Goal: Task Accomplishment & Management: Manage account settings

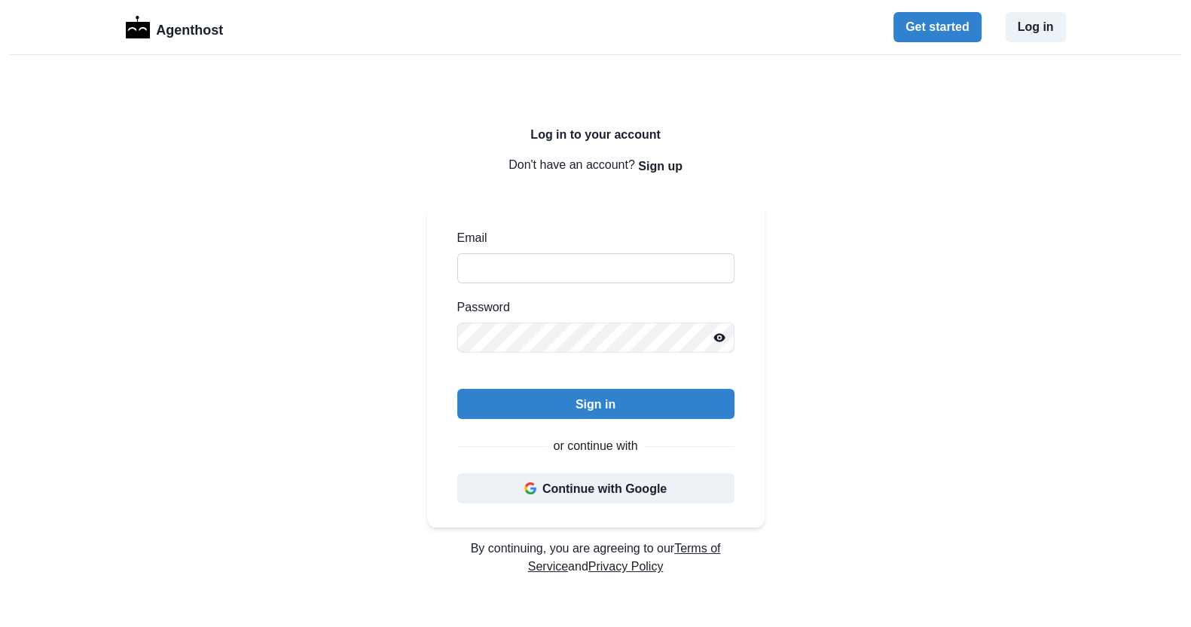
type input "**********"
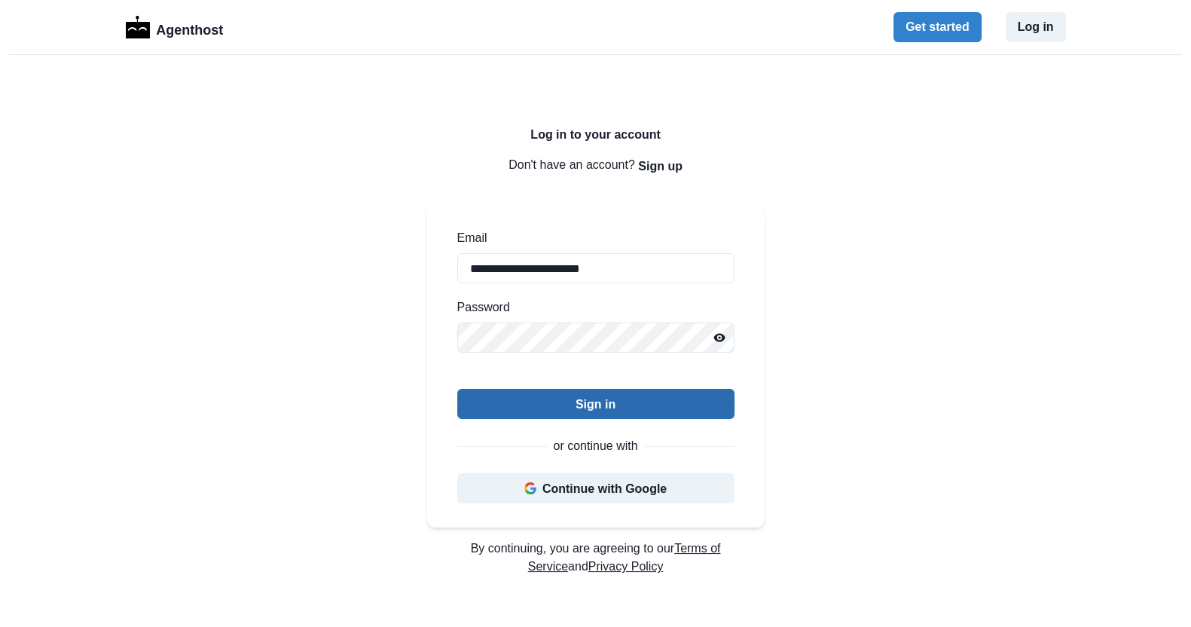
click at [576, 405] on button "Sign in" at bounding box center [595, 404] width 277 height 30
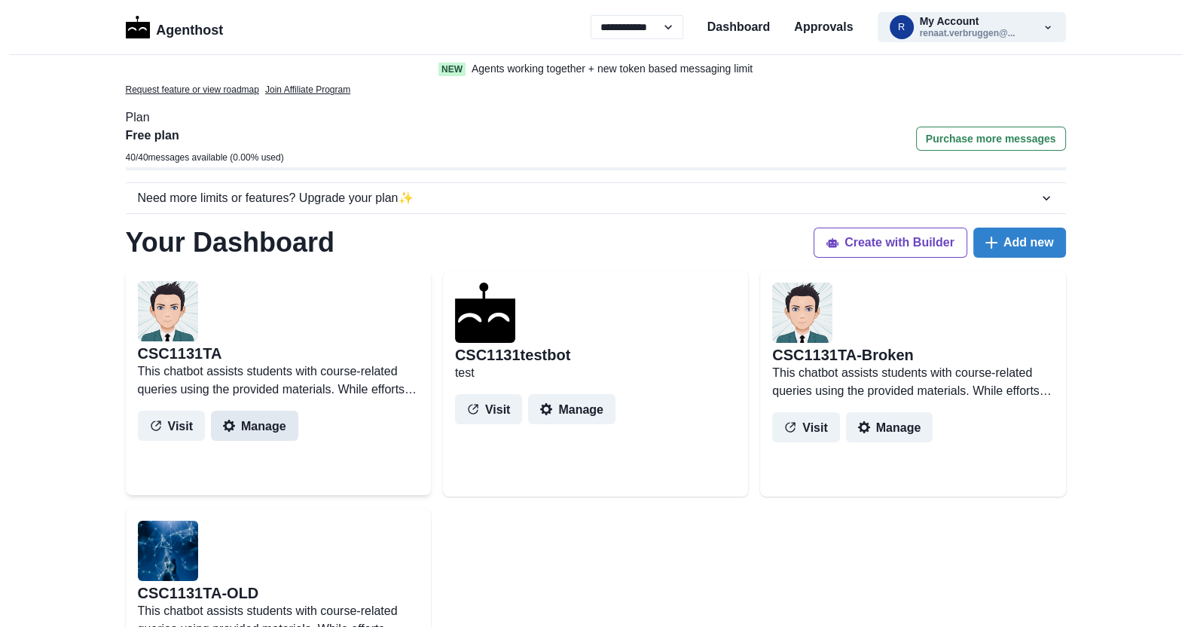
click at [267, 428] on button "Manage" at bounding box center [254, 426] width 87 height 30
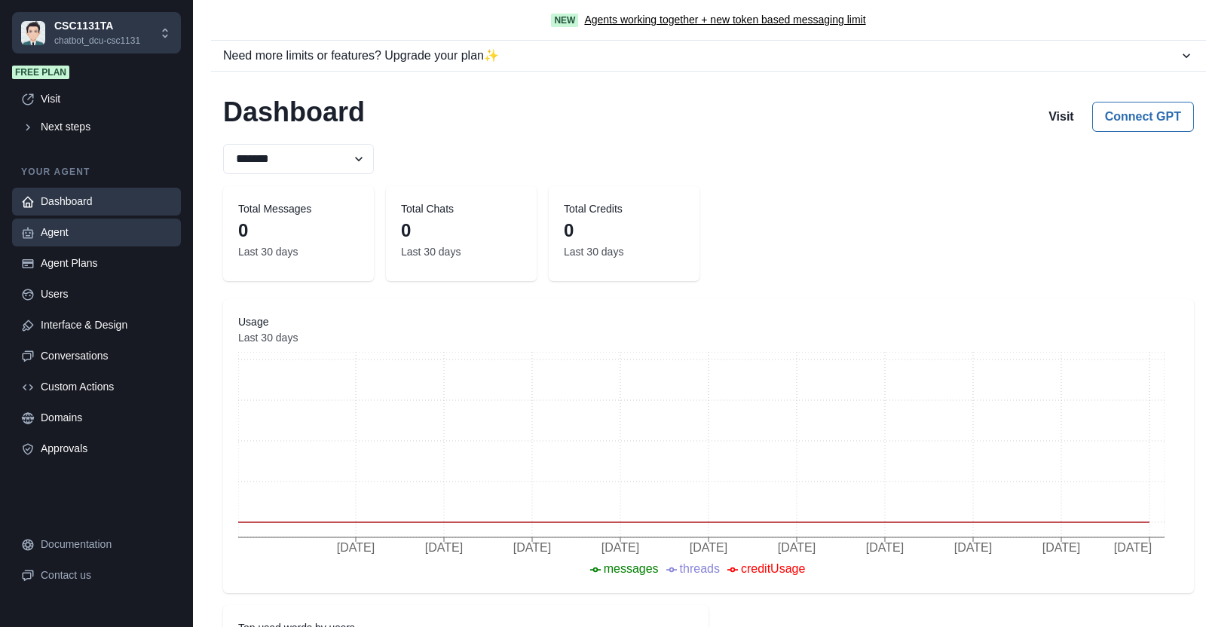
click at [57, 239] on div "Agent" at bounding box center [106, 233] width 131 height 16
type textarea "**********"
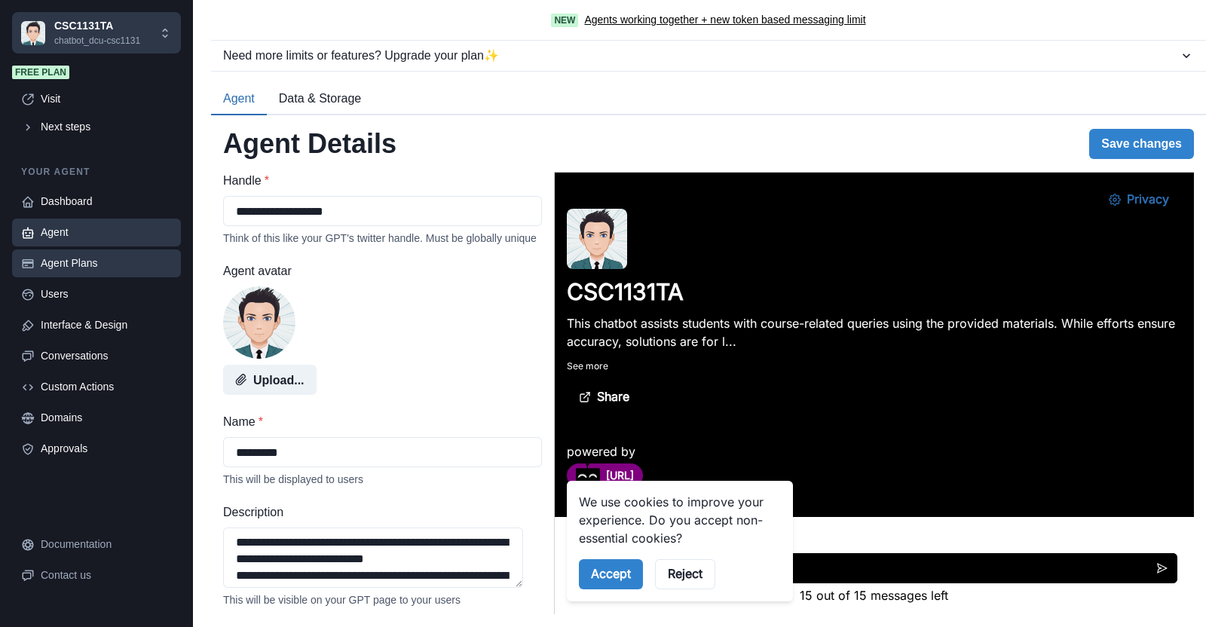
click at [77, 258] on div "Agent Plans" at bounding box center [106, 263] width 131 height 16
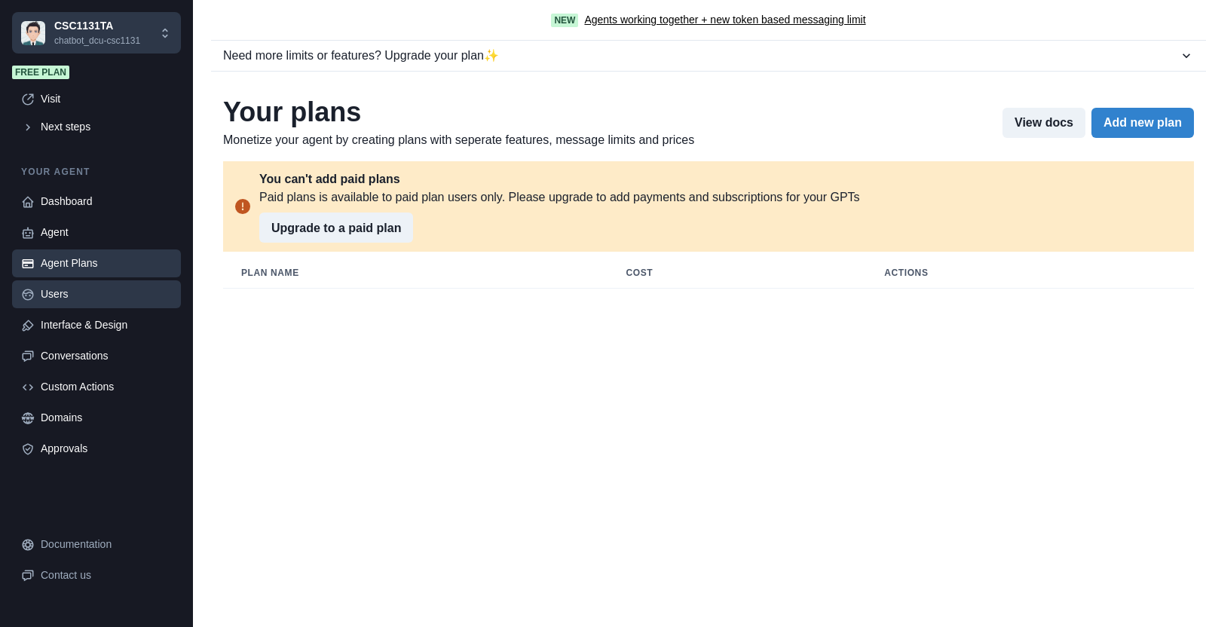
click at [61, 294] on div "Users" at bounding box center [106, 294] width 131 height 16
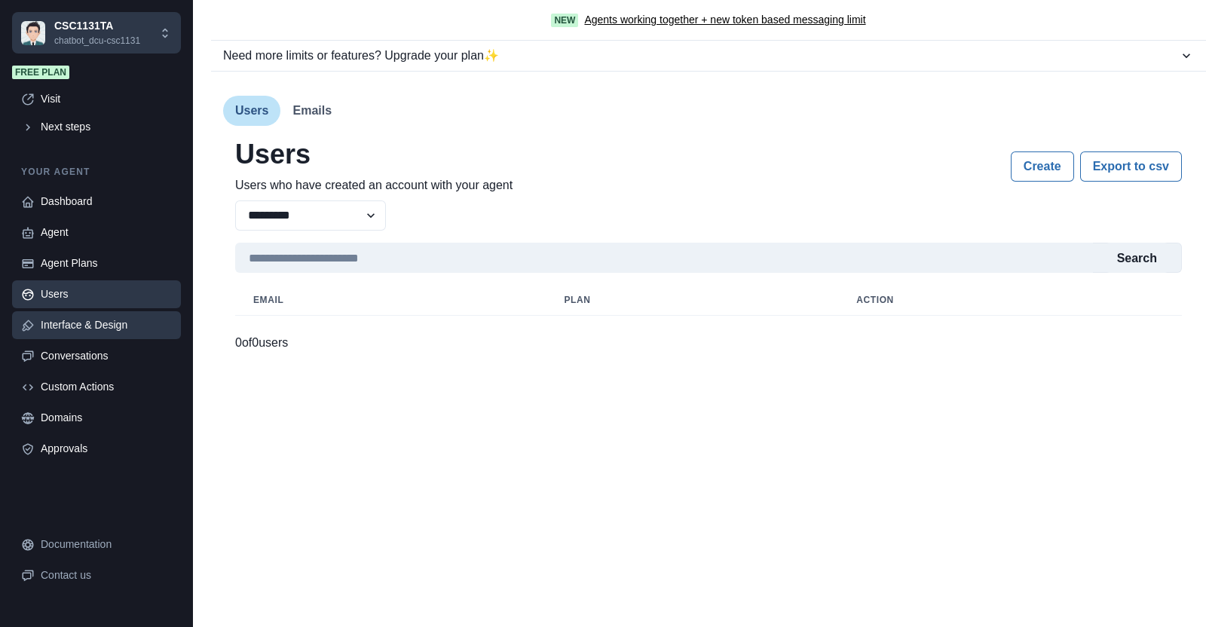
click at [69, 326] on div "Interface & Design" at bounding box center [106, 325] width 131 height 16
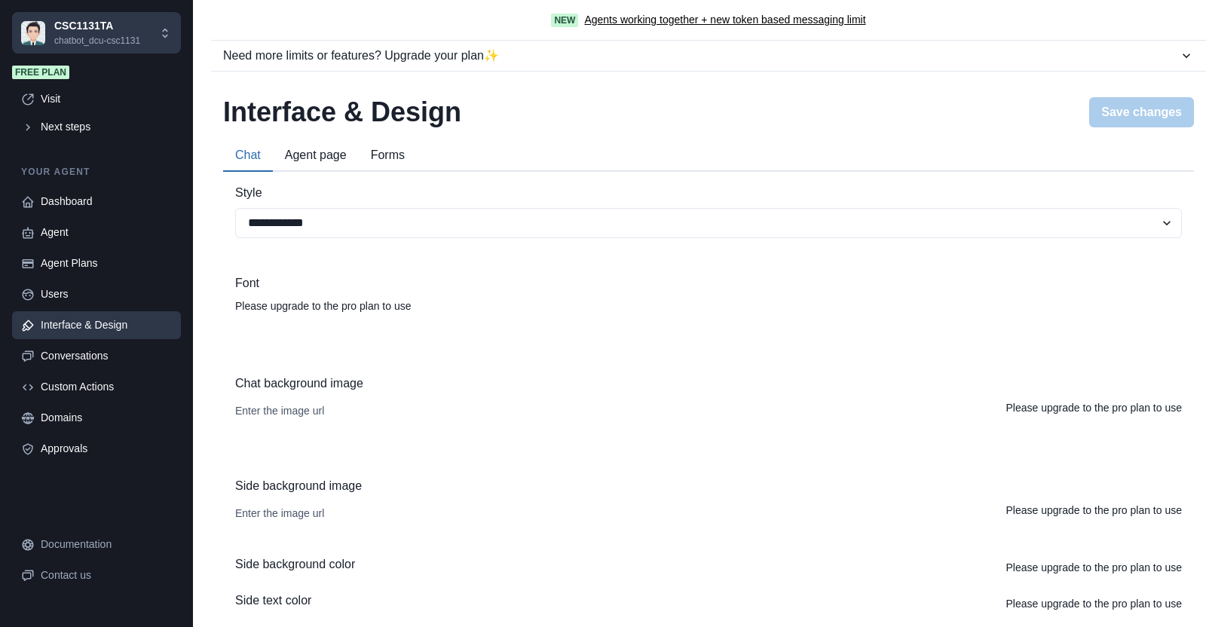
click at [328, 159] on button "Agent page" at bounding box center [316, 156] width 86 height 32
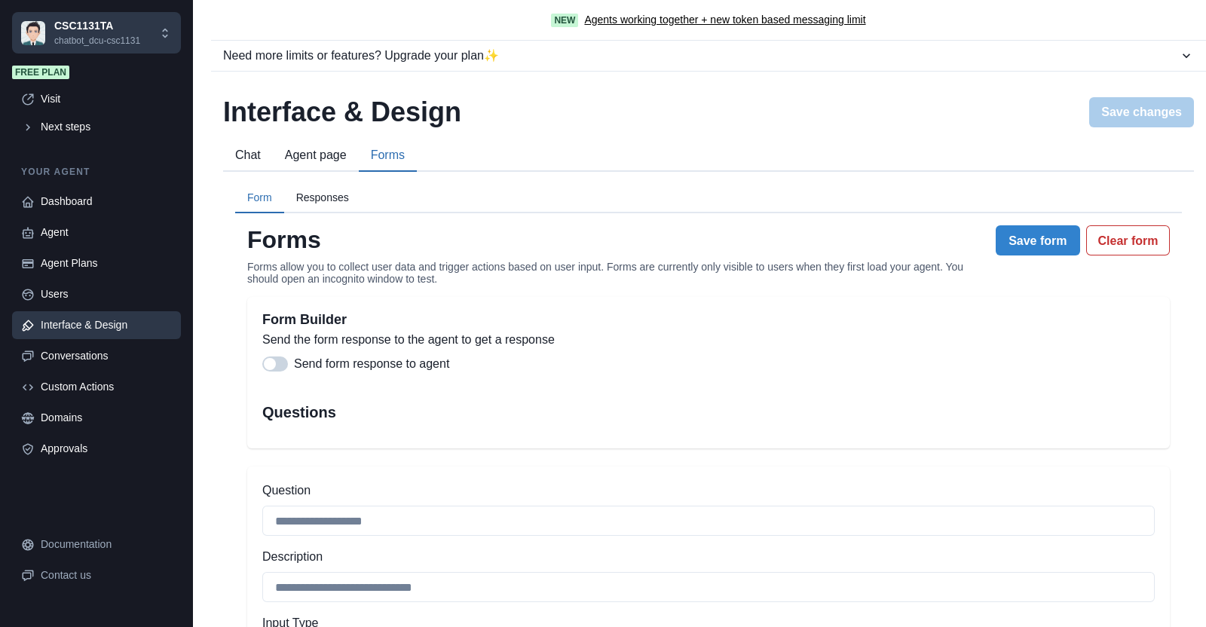
click at [396, 154] on button "Forms" at bounding box center [388, 156] width 58 height 32
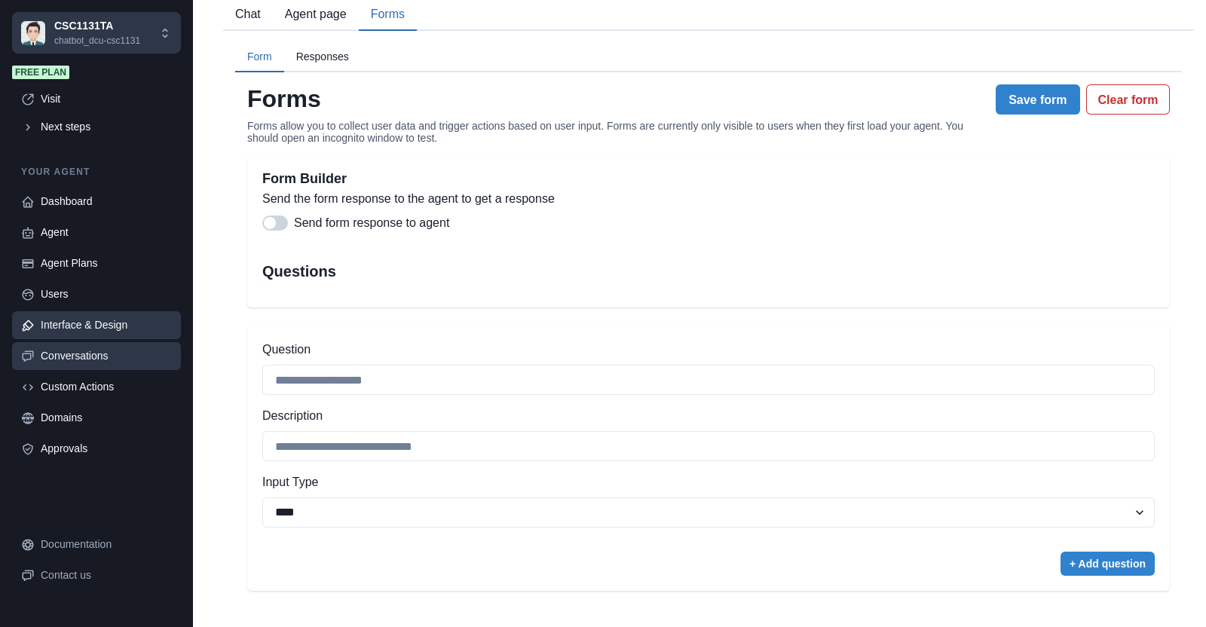
click at [53, 356] on div "Conversations" at bounding box center [106, 356] width 131 height 16
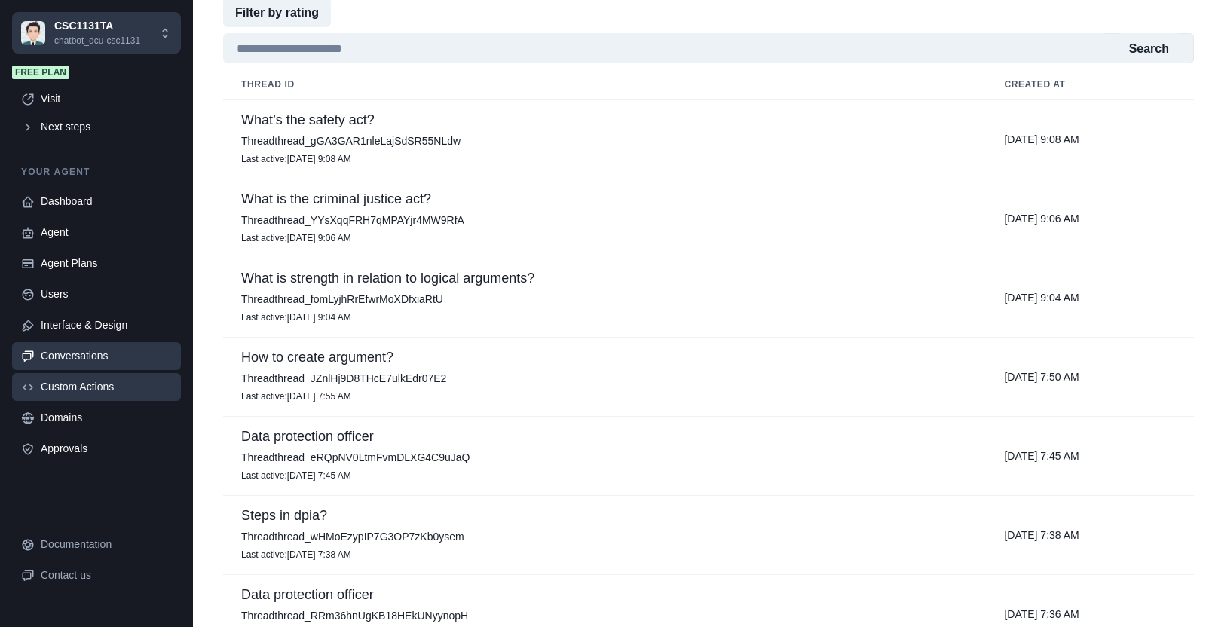
click at [65, 387] on div "Custom Actions" at bounding box center [106, 387] width 131 height 16
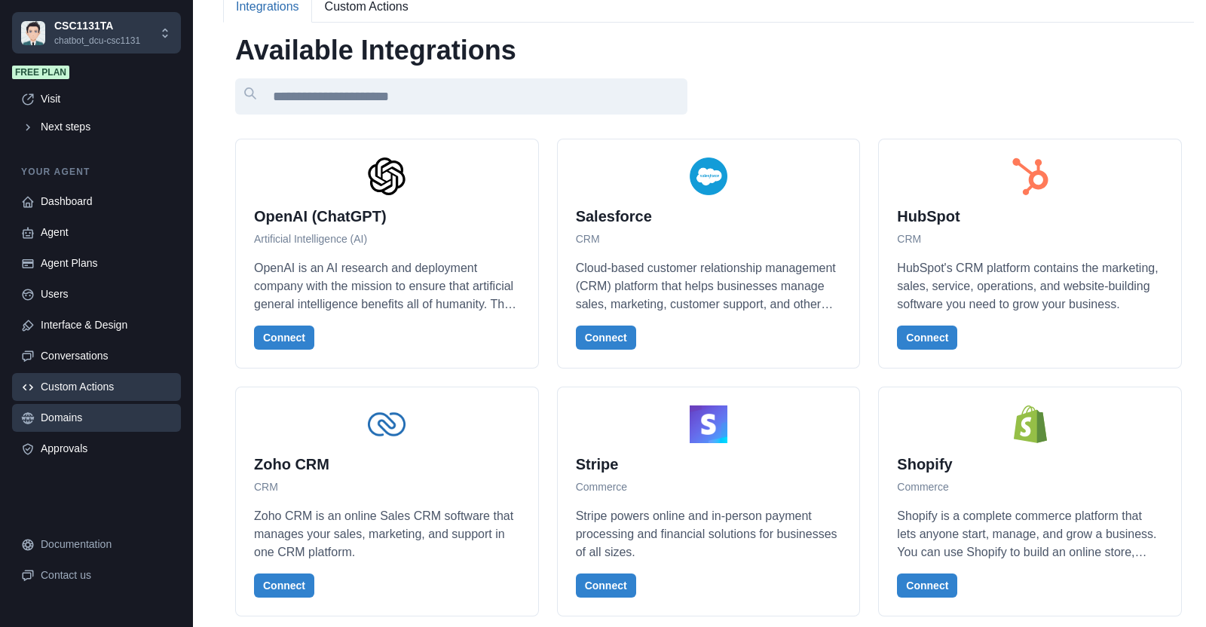
click at [71, 416] on div "Domains" at bounding box center [106, 418] width 131 height 16
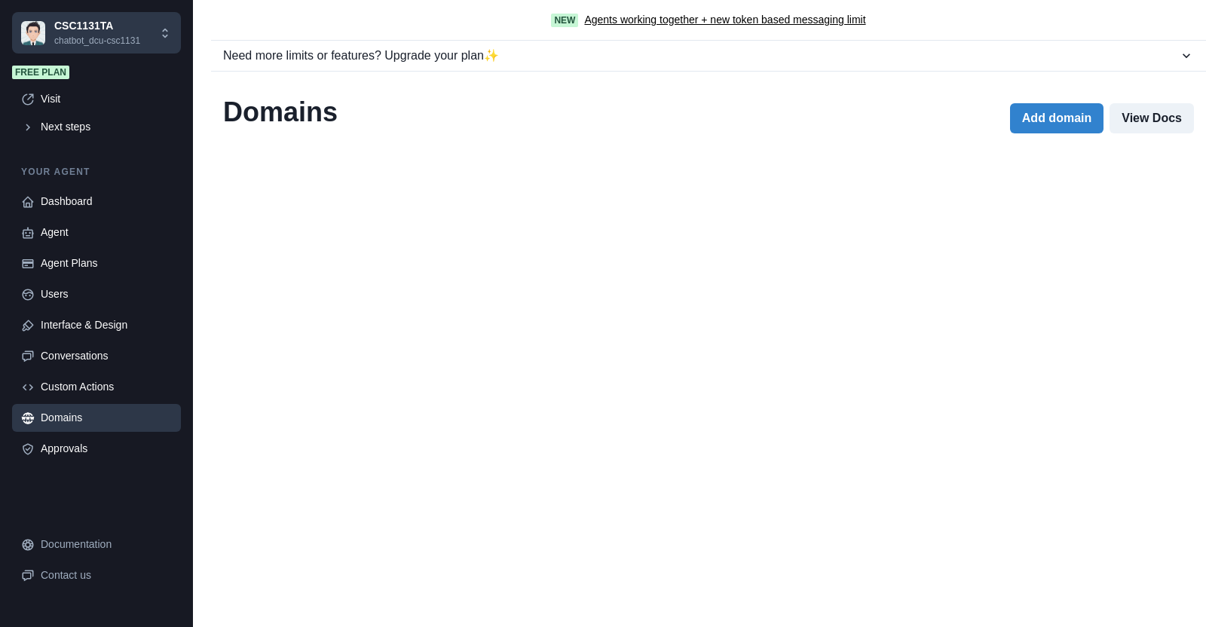
scroll to position [0, 0]
